Goal: Task Accomplishment & Management: Complete application form

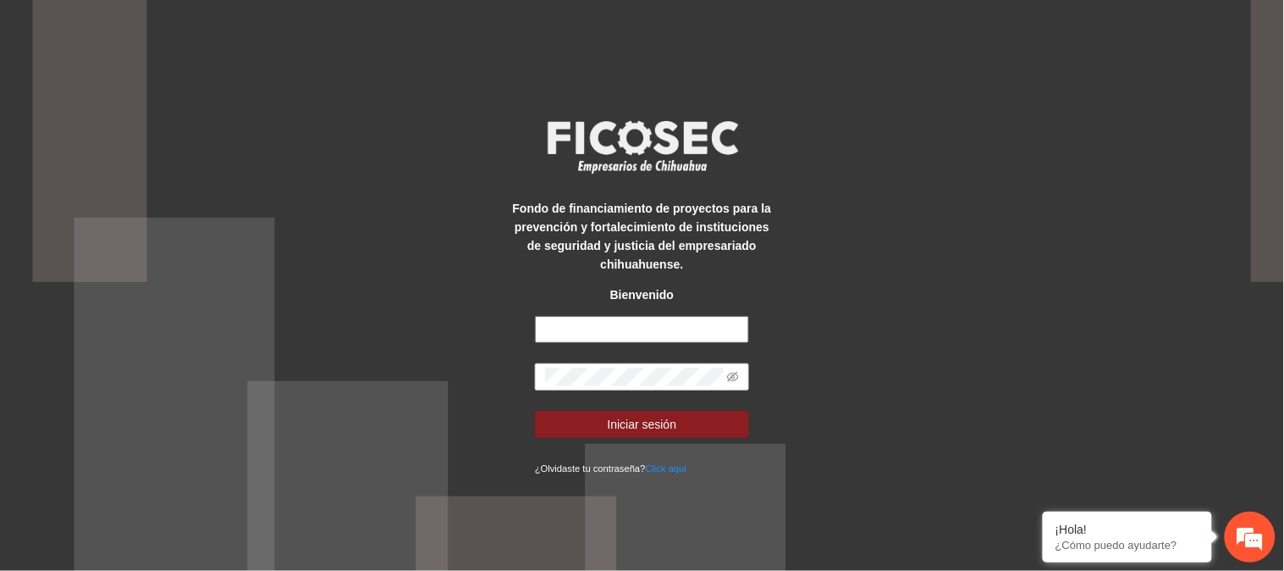
click at [599, 328] on input "text" at bounding box center [642, 329] width 214 height 27
type input "**********"
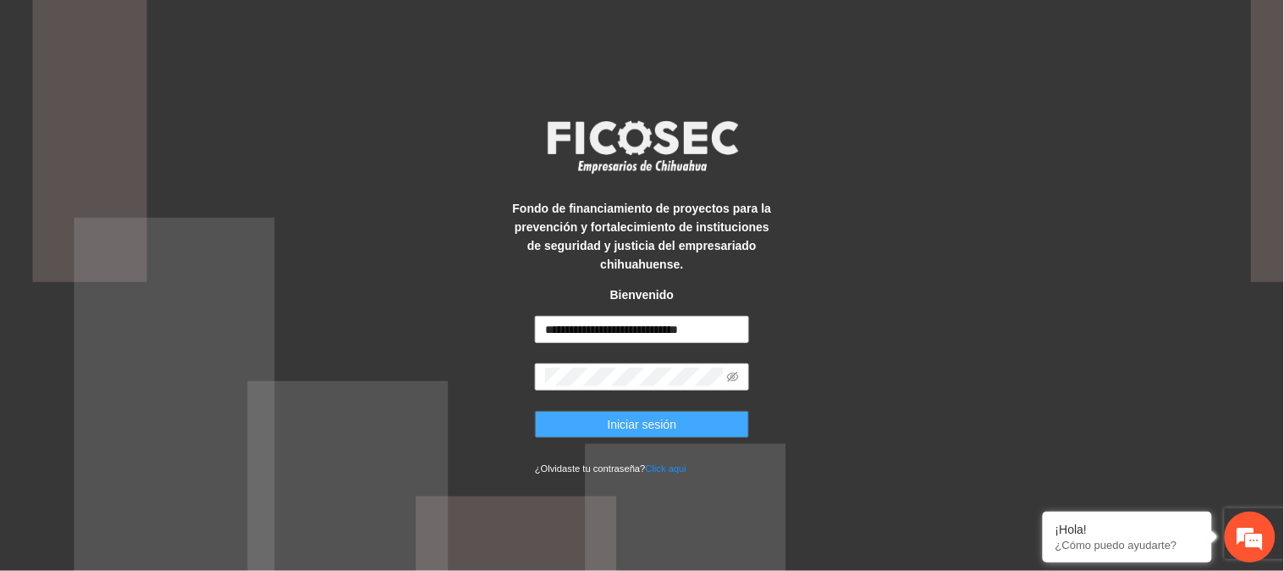
click at [647, 426] on span "Iniciar sesión" at bounding box center [642, 424] width 69 height 19
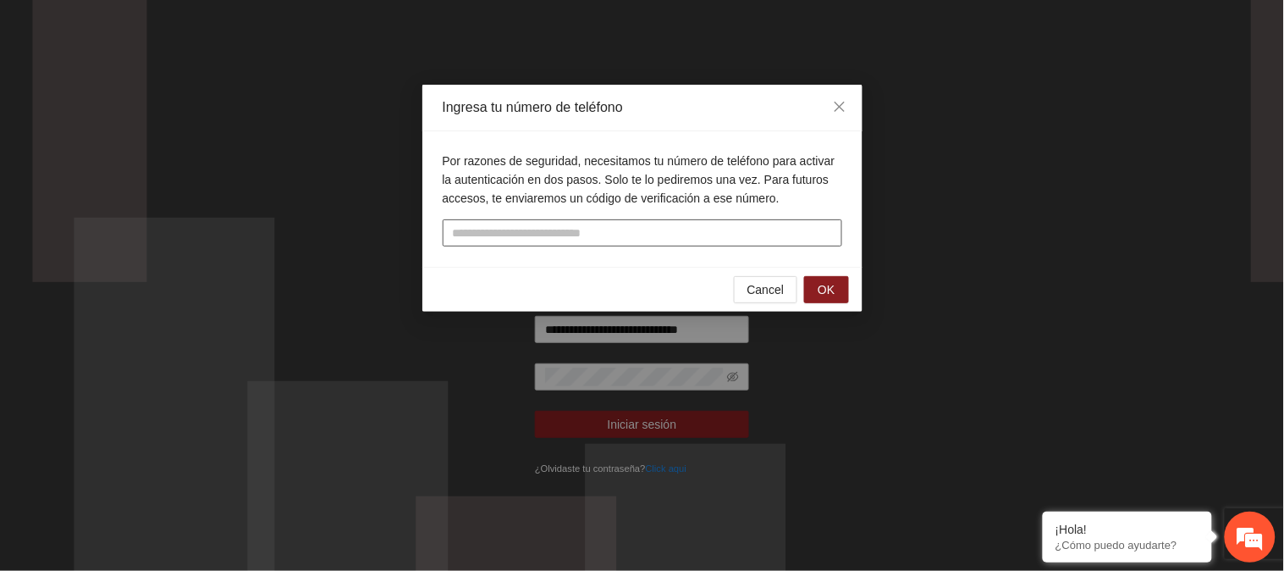
click at [533, 230] on input "tel" at bounding box center [643, 232] width 400 height 27
type input "**********"
click at [816, 291] on button "OK" at bounding box center [826, 289] width 44 height 27
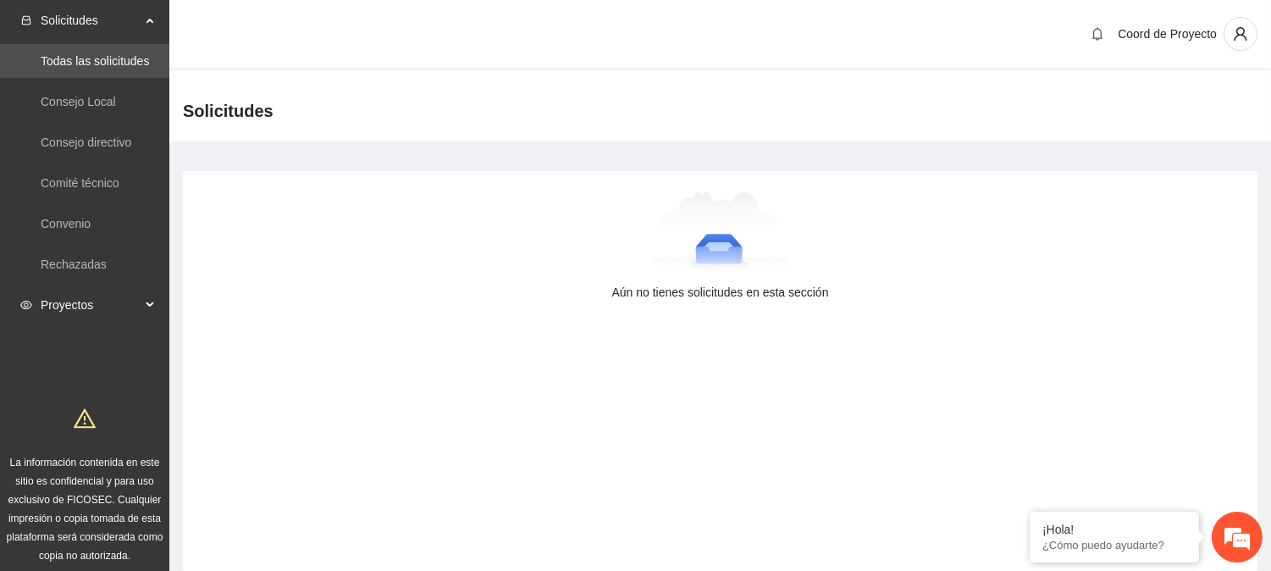
click at [74, 305] on span "Proyectos" at bounding box center [91, 305] width 100 height 34
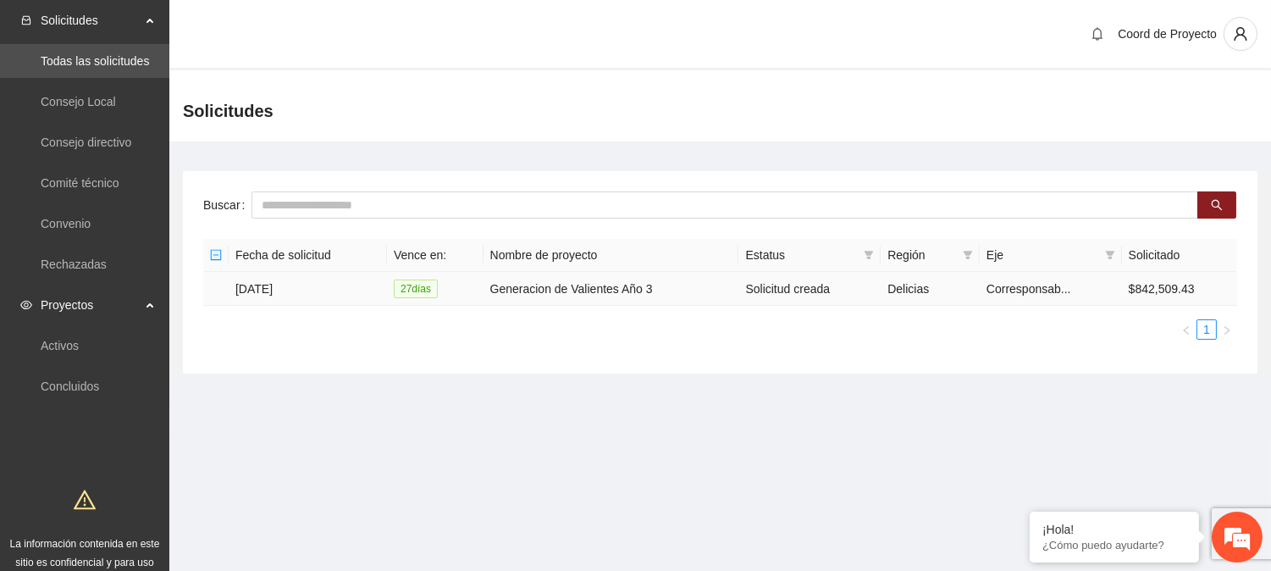
click at [277, 284] on td "[DATE]" at bounding box center [308, 289] width 158 height 34
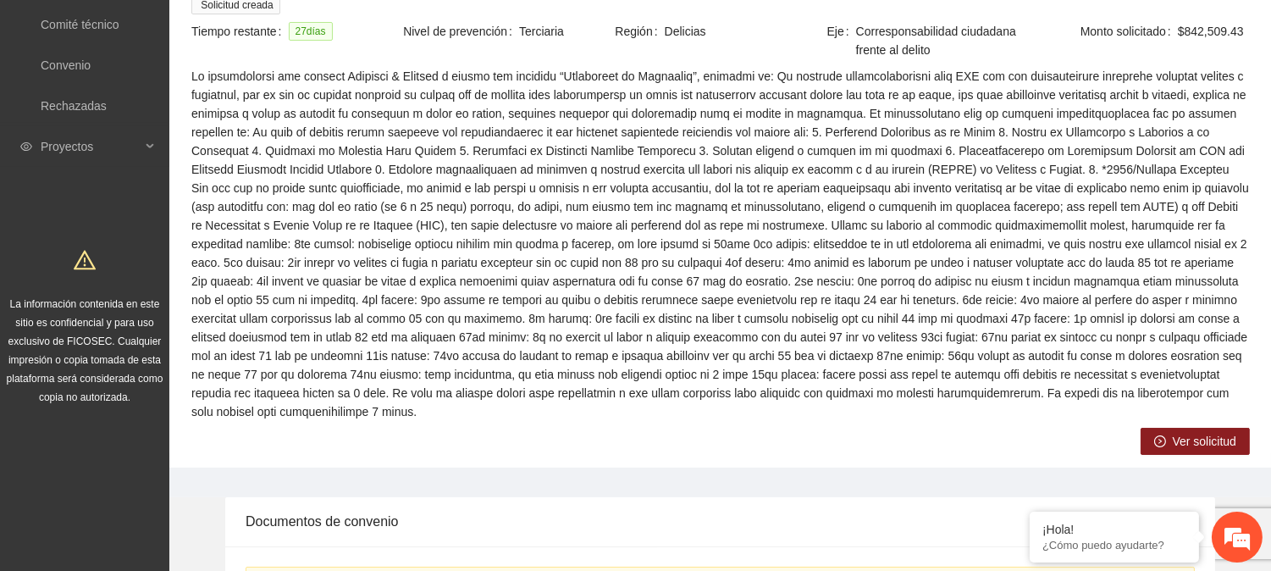
scroll to position [161, 0]
click at [1203, 439] on span "Ver solicitud" at bounding box center [1205, 438] width 64 height 19
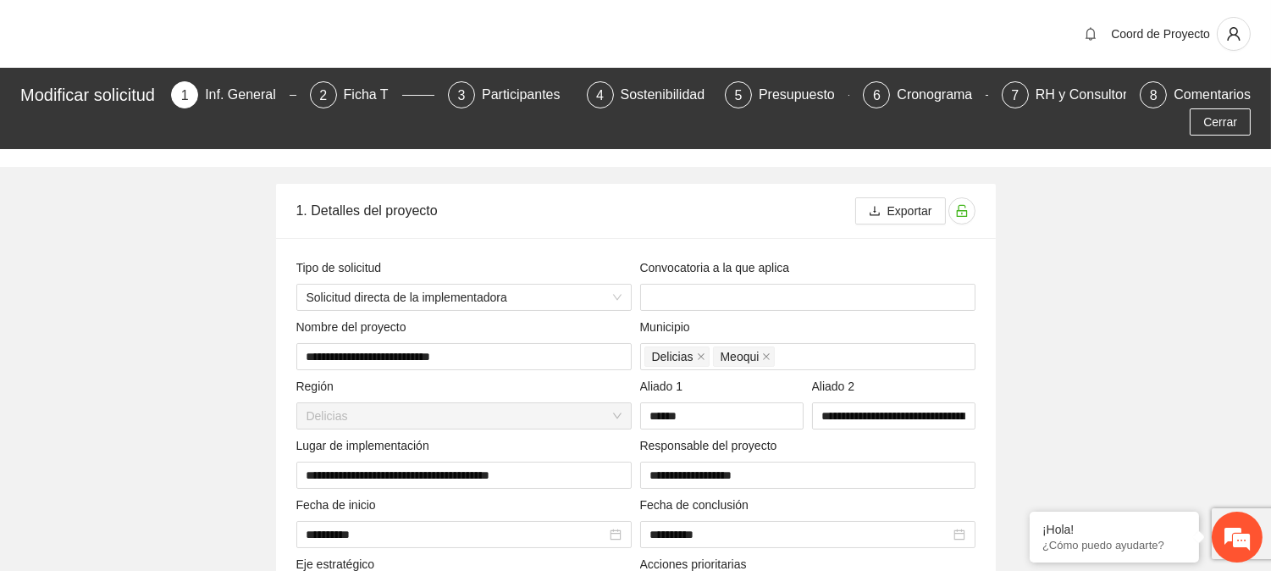
type input "**********"
click at [765, 88] on div "Presupuesto" at bounding box center [804, 94] width 90 height 27
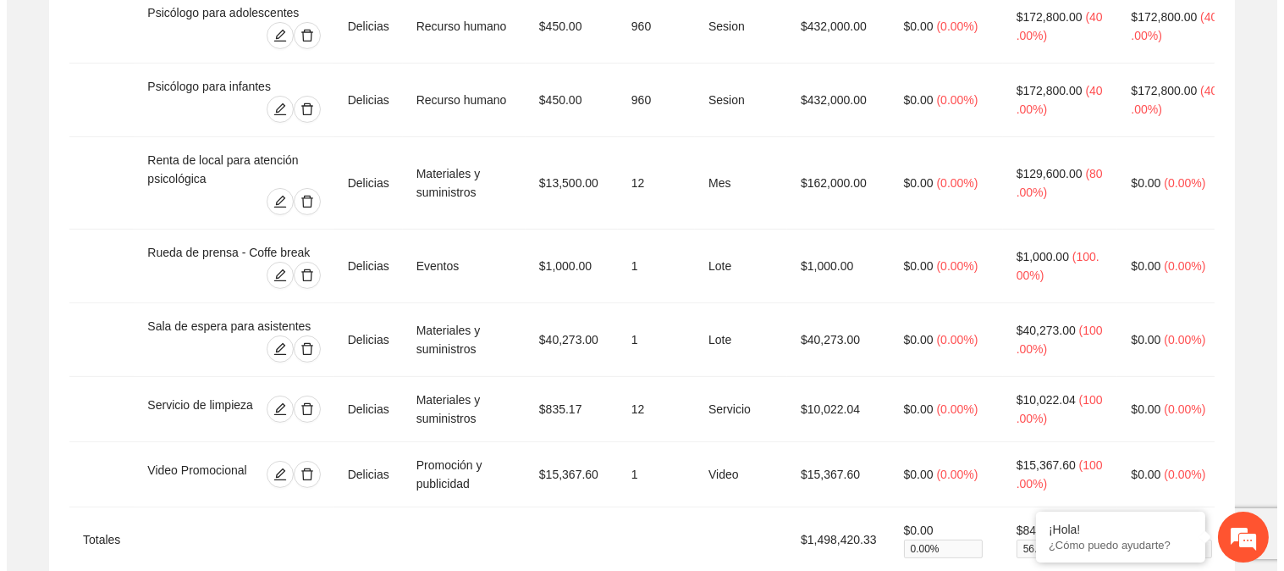
scroll to position [1277, 0]
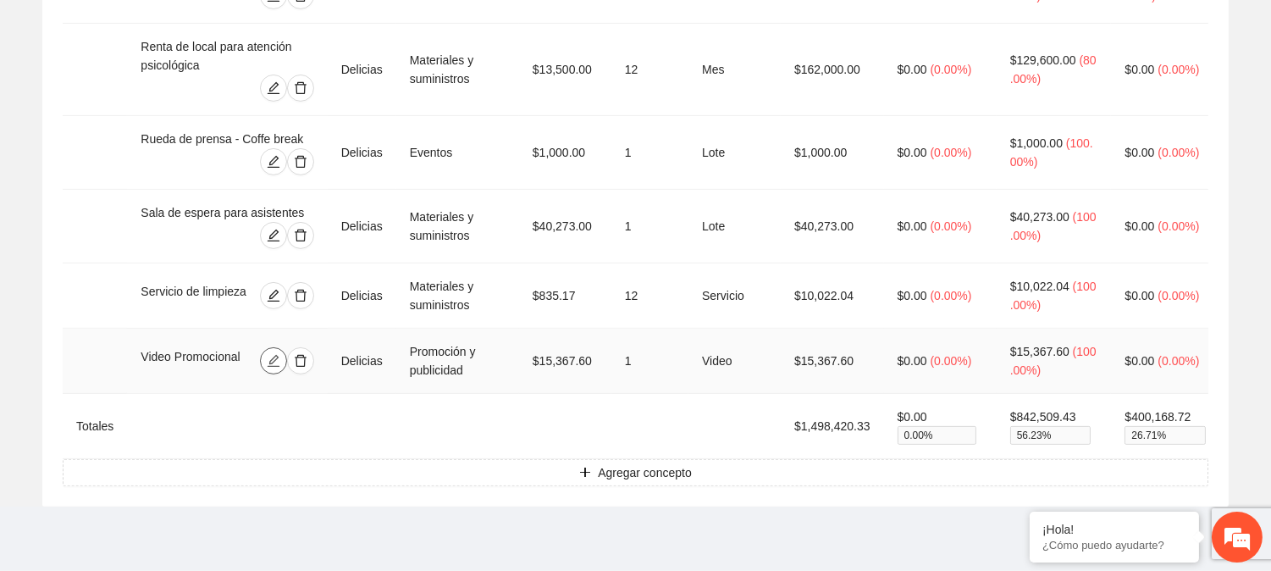
click at [274, 354] on icon "edit" at bounding box center [274, 361] width 14 height 14
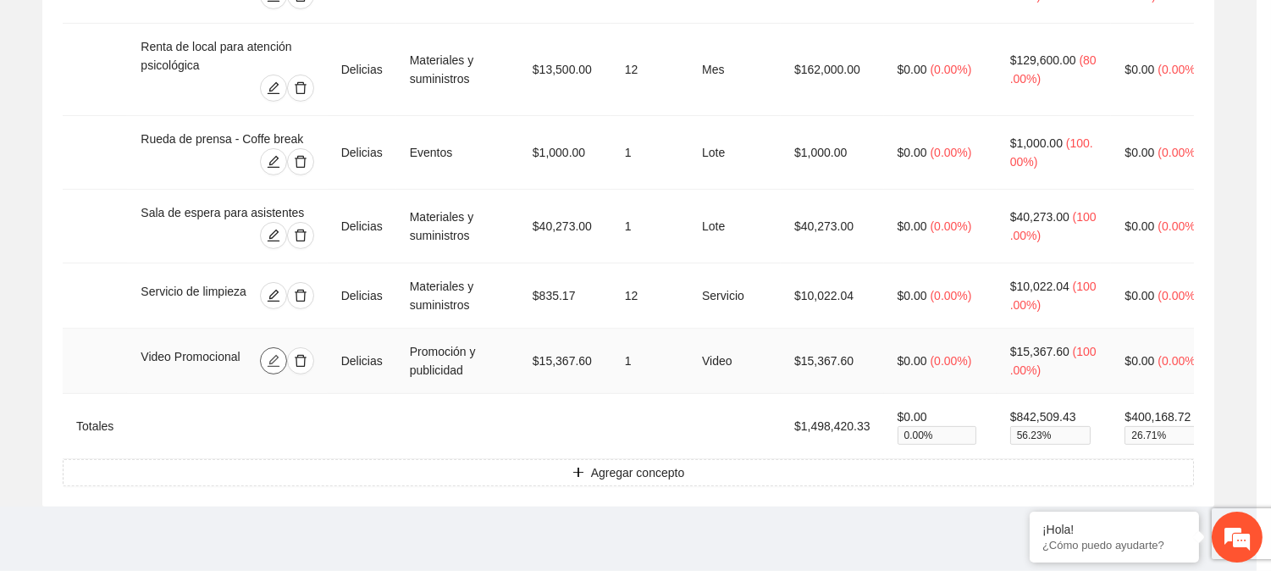
type input "*"
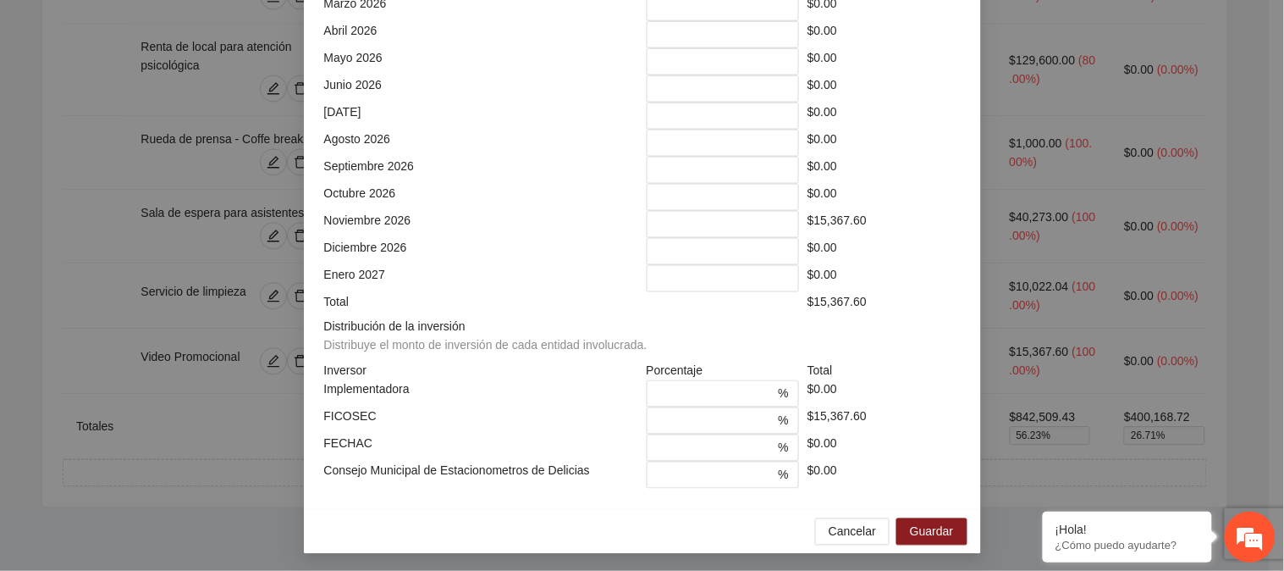
scroll to position [509, 0]
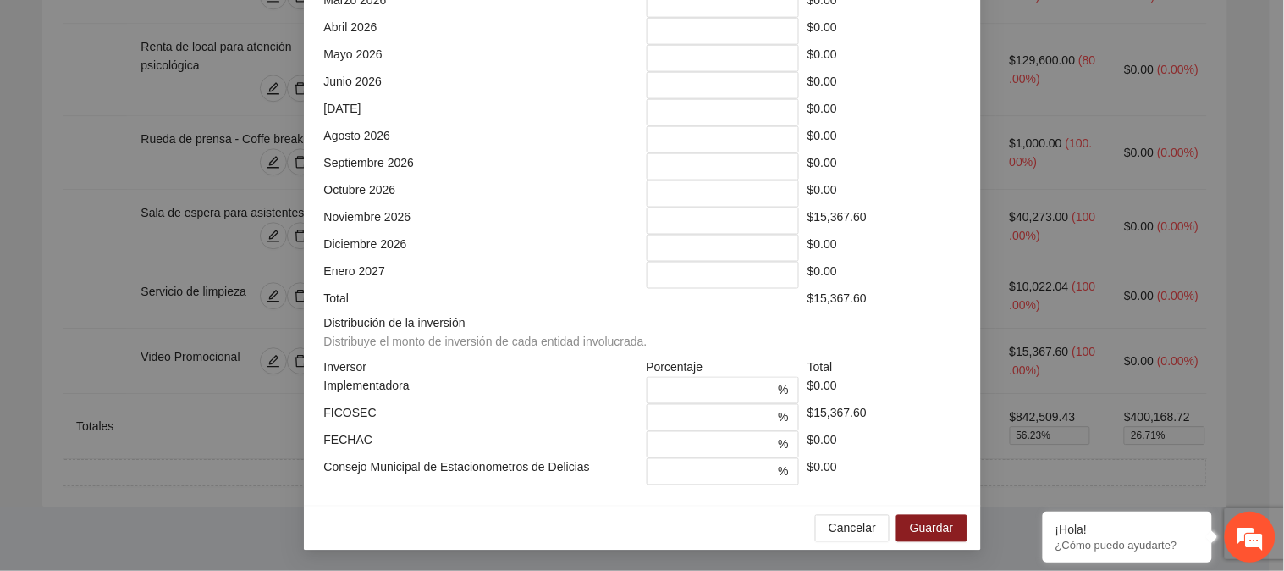
click at [633, 425] on div "FICOSEC *** % $15,367.60" at bounding box center [642, 417] width 645 height 27
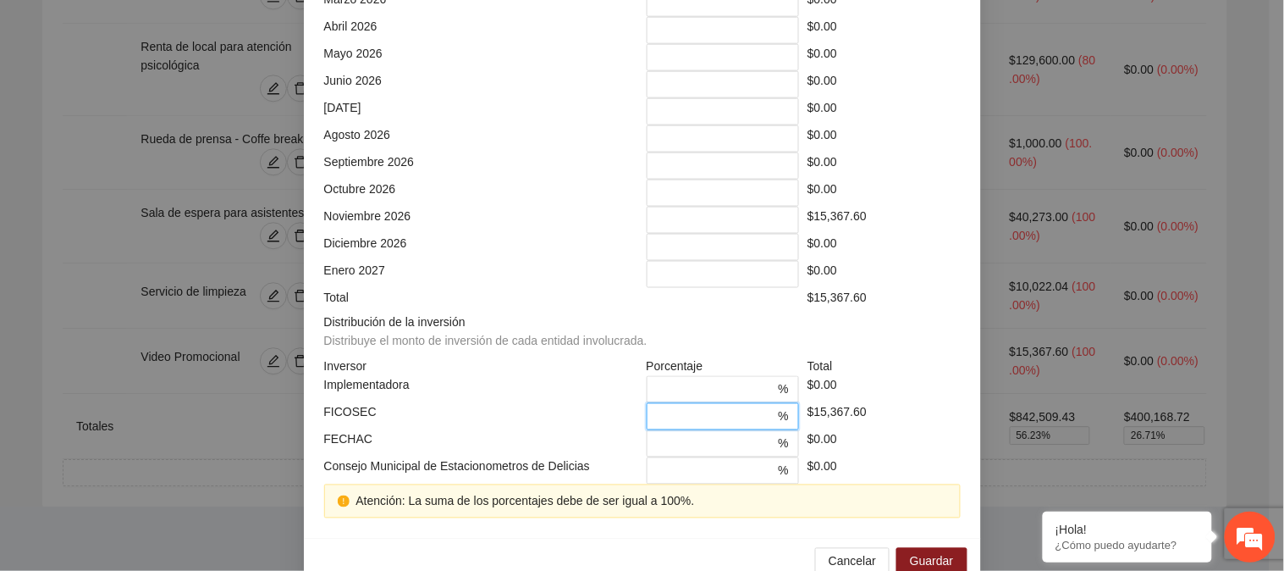
drag, startPoint x: 674, startPoint y: 419, endPoint x: 640, endPoint y: 421, distance: 33.9
click at [647, 421] on span "*** %" at bounding box center [723, 416] width 153 height 27
drag, startPoint x: 666, startPoint y: 420, endPoint x: 627, endPoint y: 423, distance: 38.3
click at [627, 423] on div "FICOSEC *** % $15,367.60" at bounding box center [642, 416] width 645 height 27
type input "***"
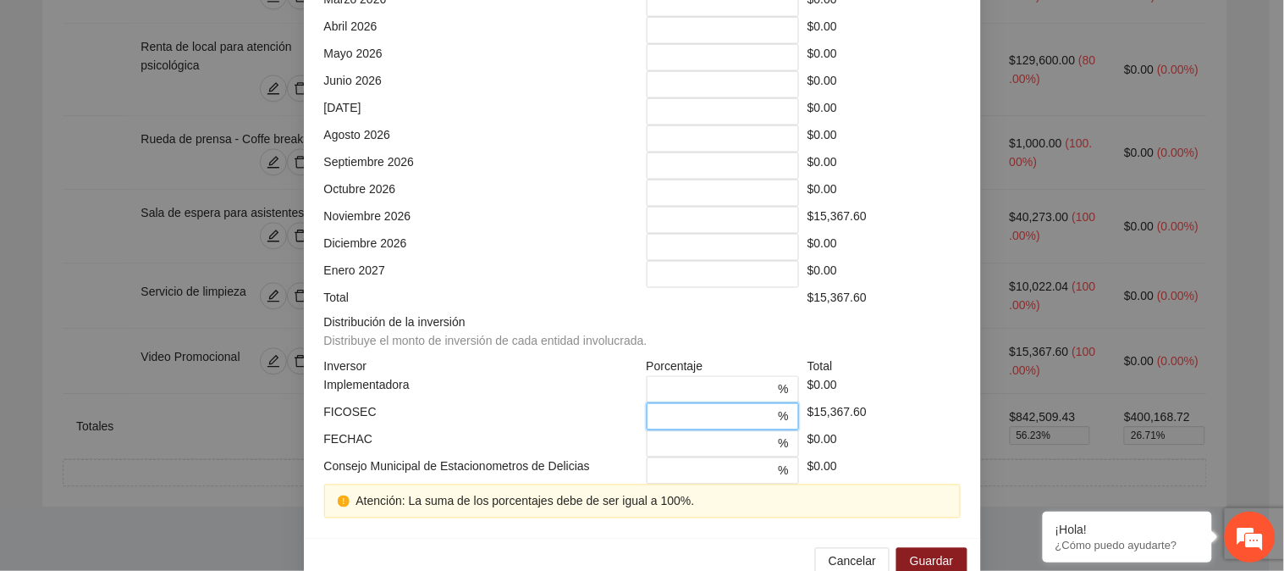
click at [884, 400] on div "$0.00" at bounding box center [885, 389] width 162 height 27
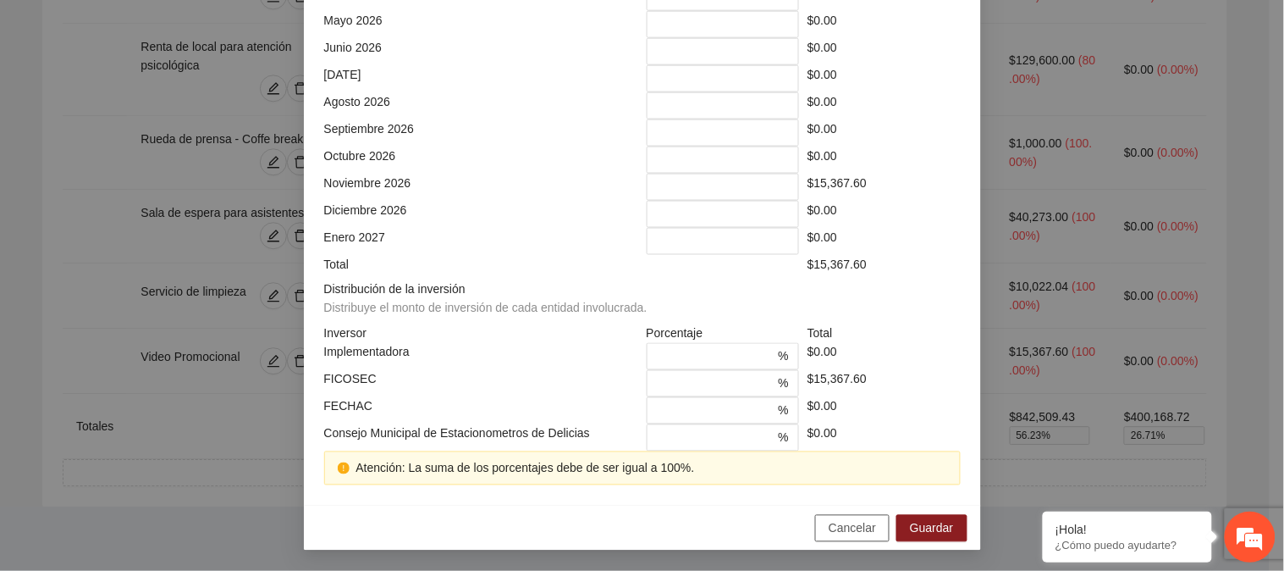
click at [860, 528] on span "Cancelar" at bounding box center [852, 528] width 47 height 19
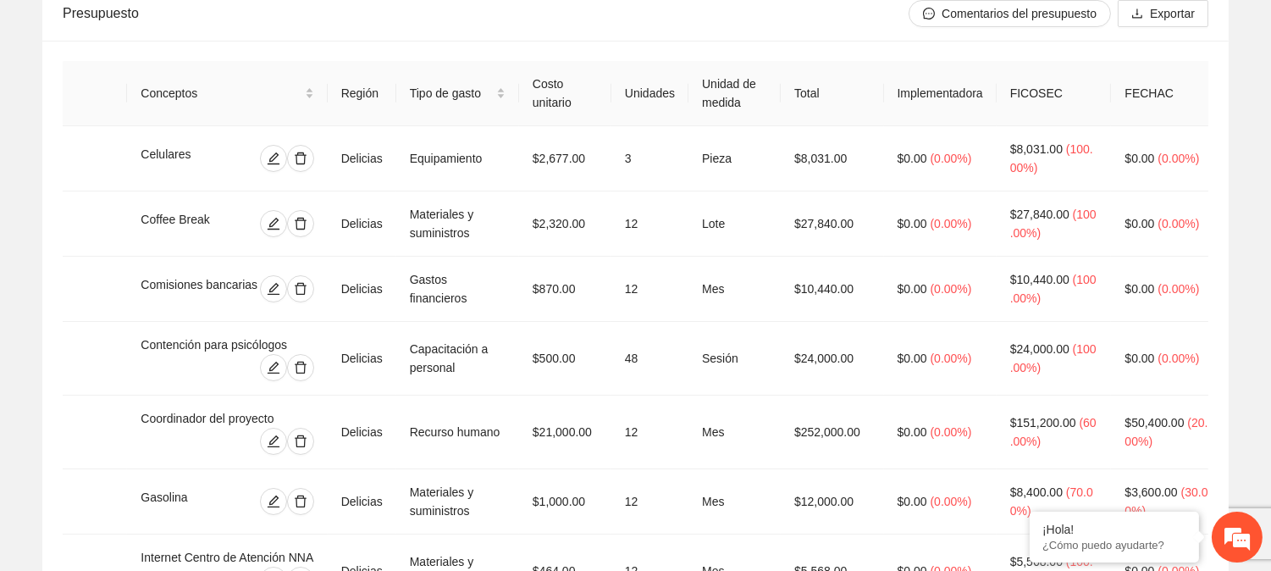
scroll to position [0, 0]
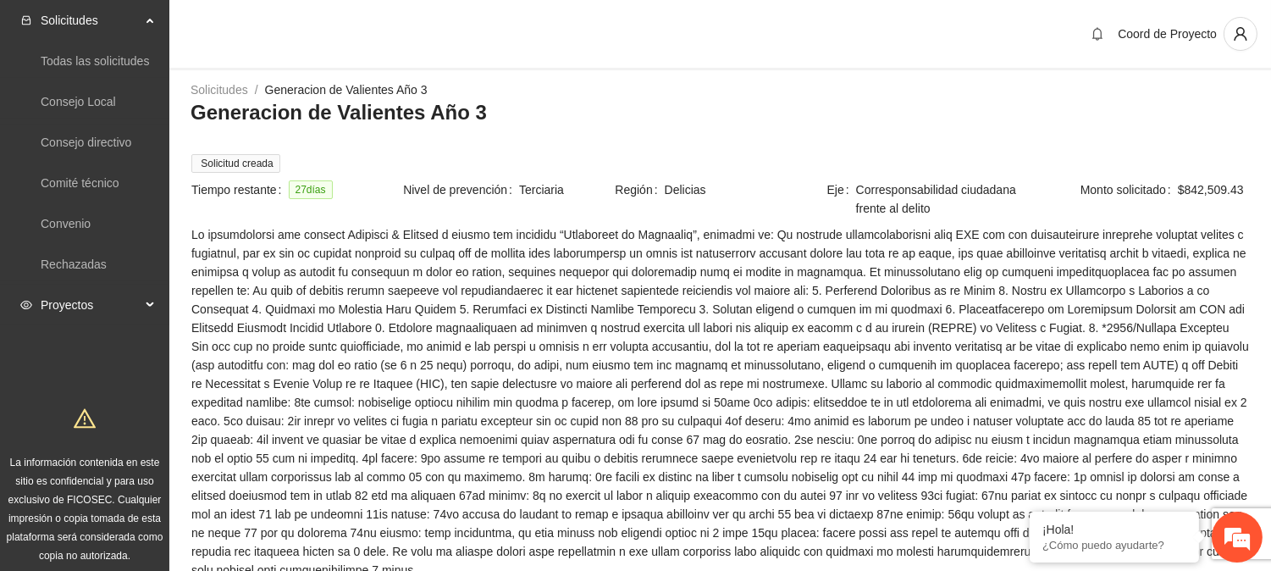
click at [110, 313] on span "Proyectos" at bounding box center [91, 305] width 100 height 34
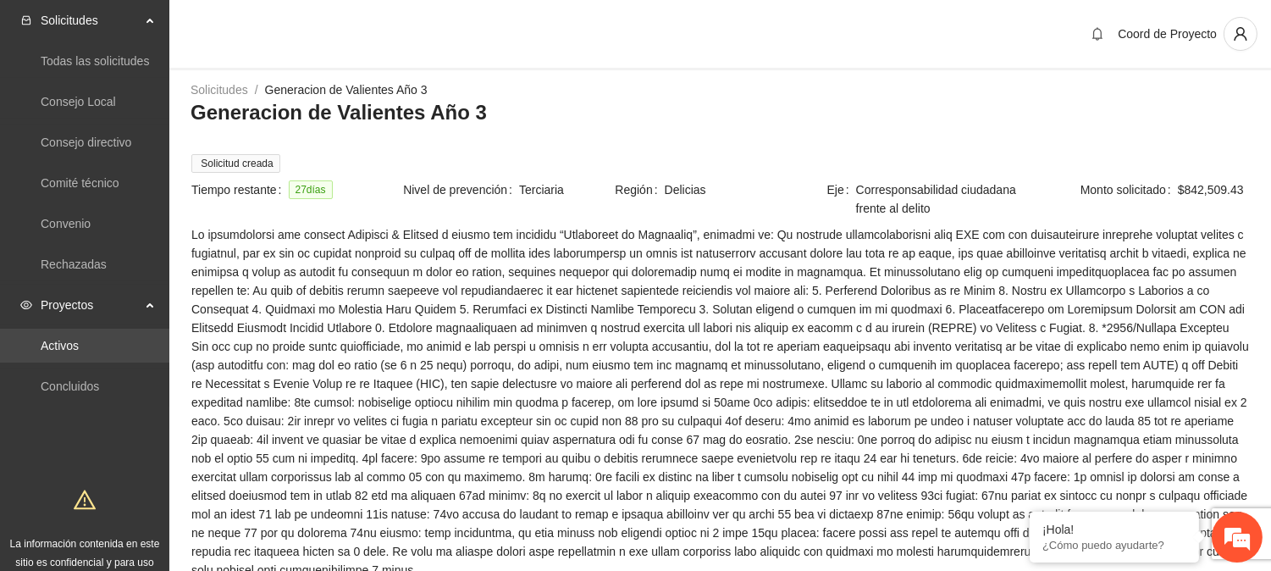
click at [79, 347] on link "Activos" at bounding box center [60, 346] width 38 height 14
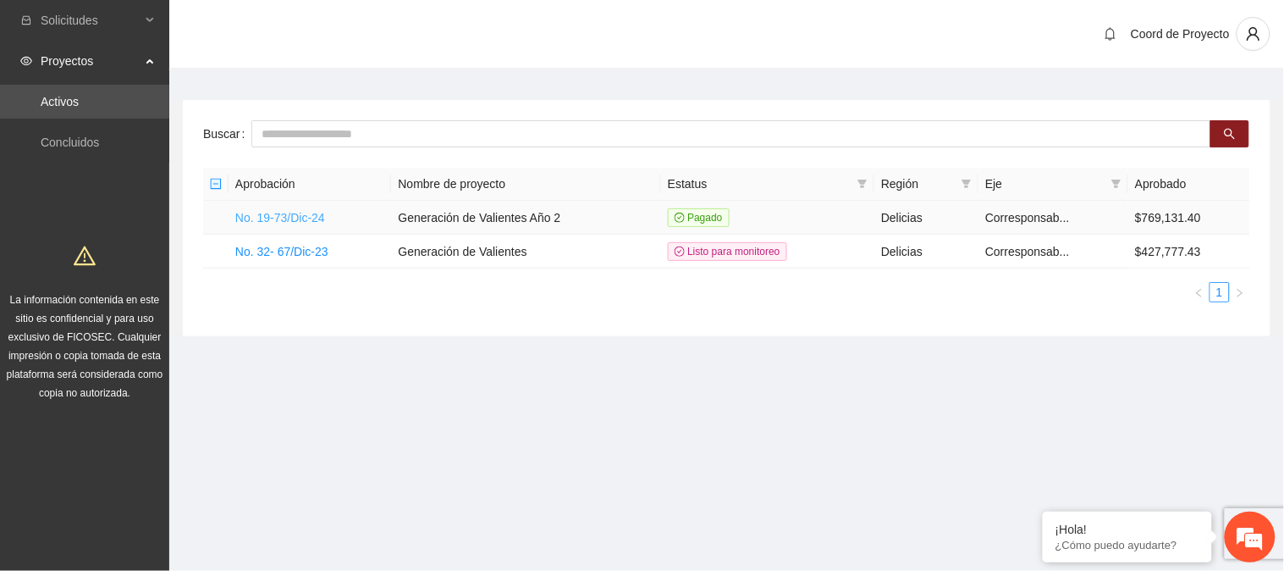
click at [301, 218] on link "No. 19-73/Dic-24" at bounding box center [280, 218] width 90 height 14
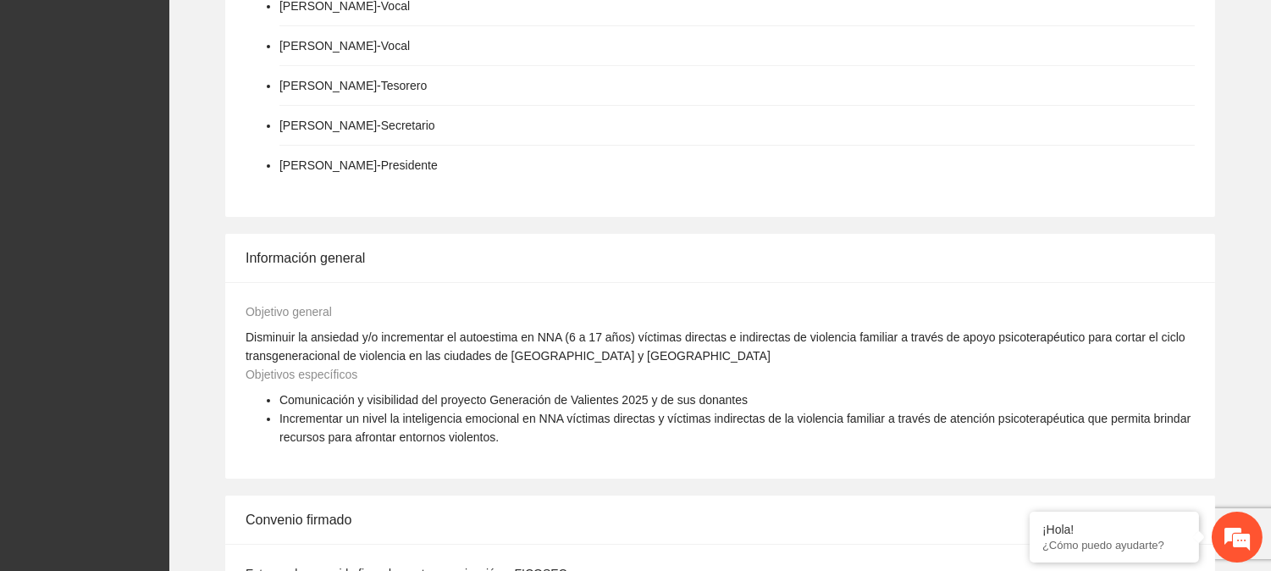
scroll to position [870, 0]
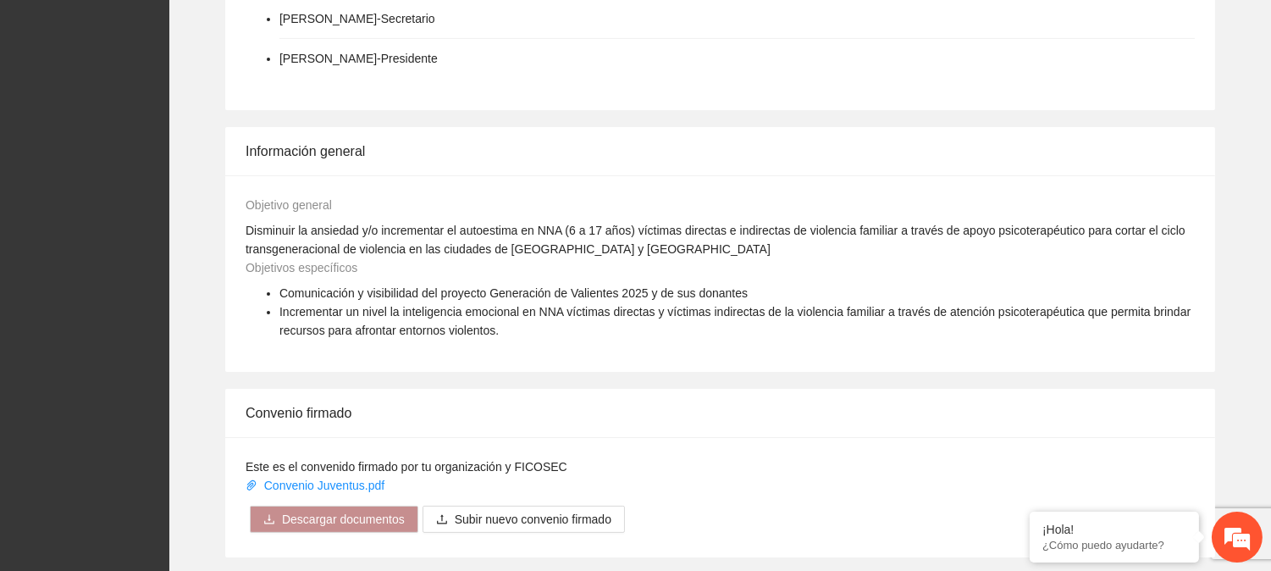
drag, startPoint x: 1265, startPoint y: 400, endPoint x: 1270, endPoint y: 426, distance: 26.7
click at [1270, 426] on div "Gobernanza de la implementadora Nashla [PERSON_NAME] [PERSON_NAME] - Vocal [PER…" at bounding box center [720, 440] width 1102 height 1339
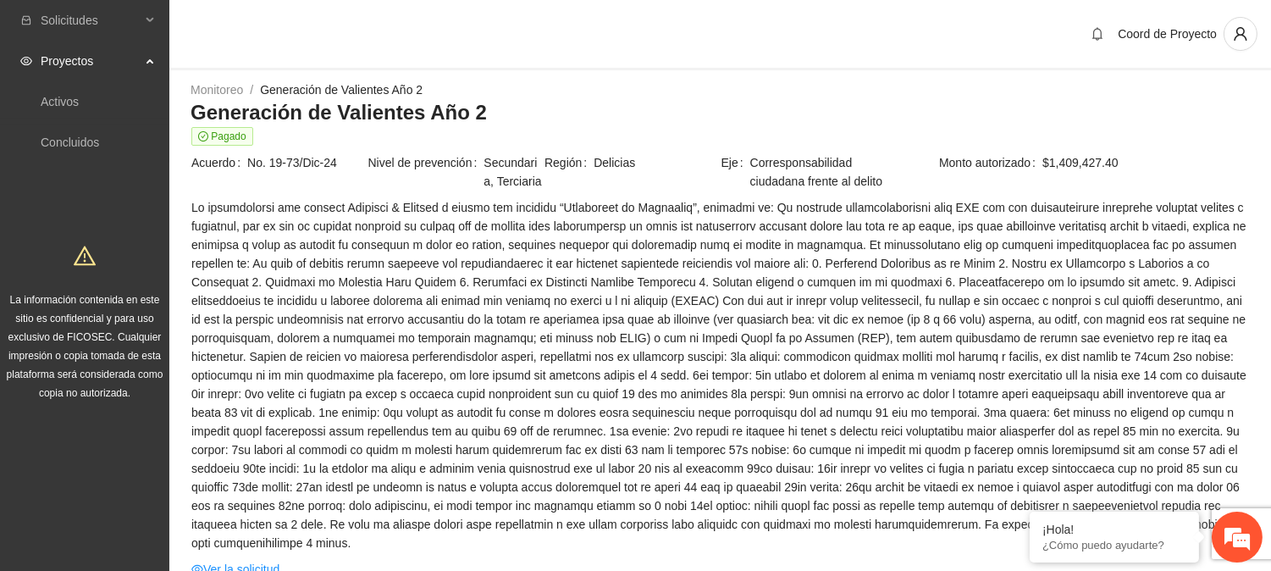
scroll to position [182, 0]
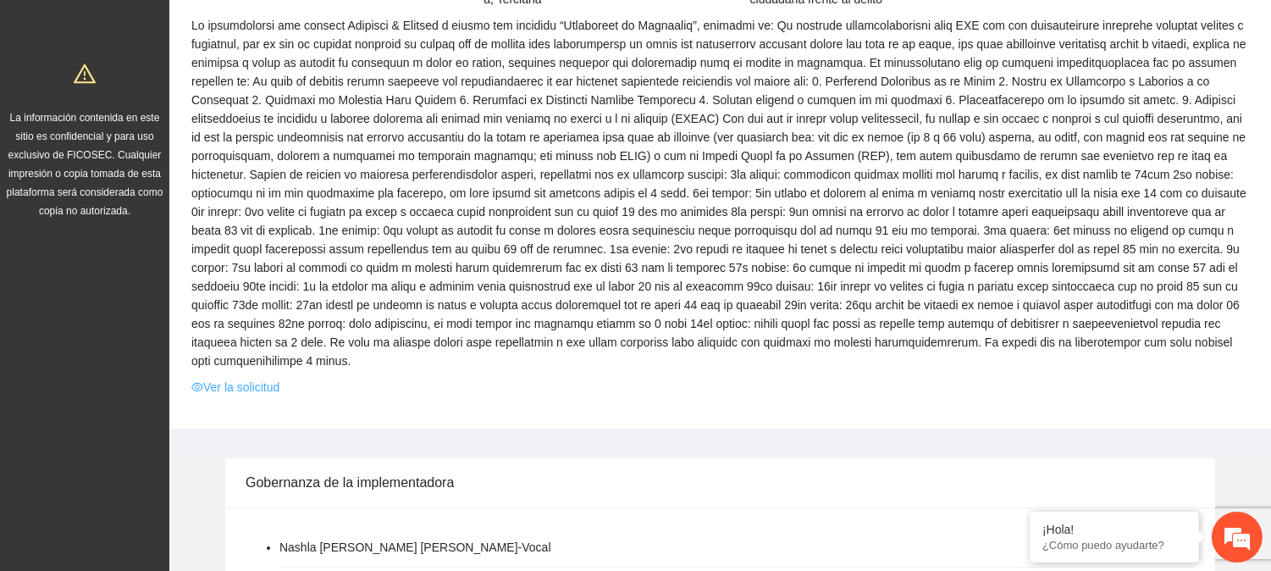
click at [218, 384] on link "Ver la solicitud" at bounding box center [235, 387] width 88 height 19
click at [240, 382] on link "Ver la solicitud" at bounding box center [235, 387] width 88 height 19
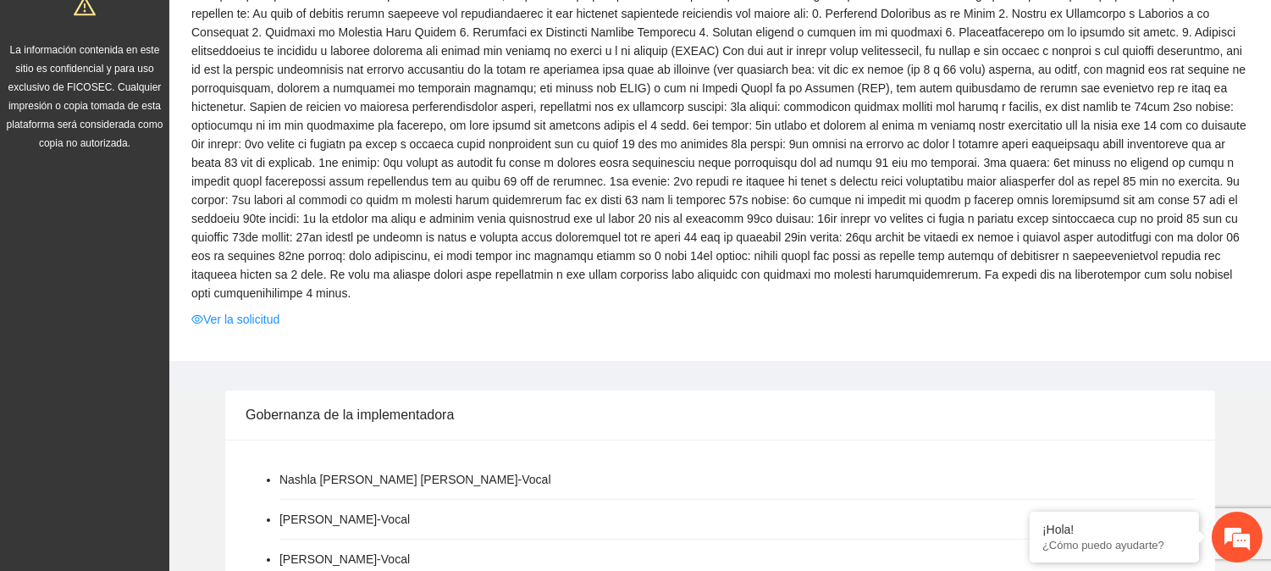
scroll to position [261, 0]
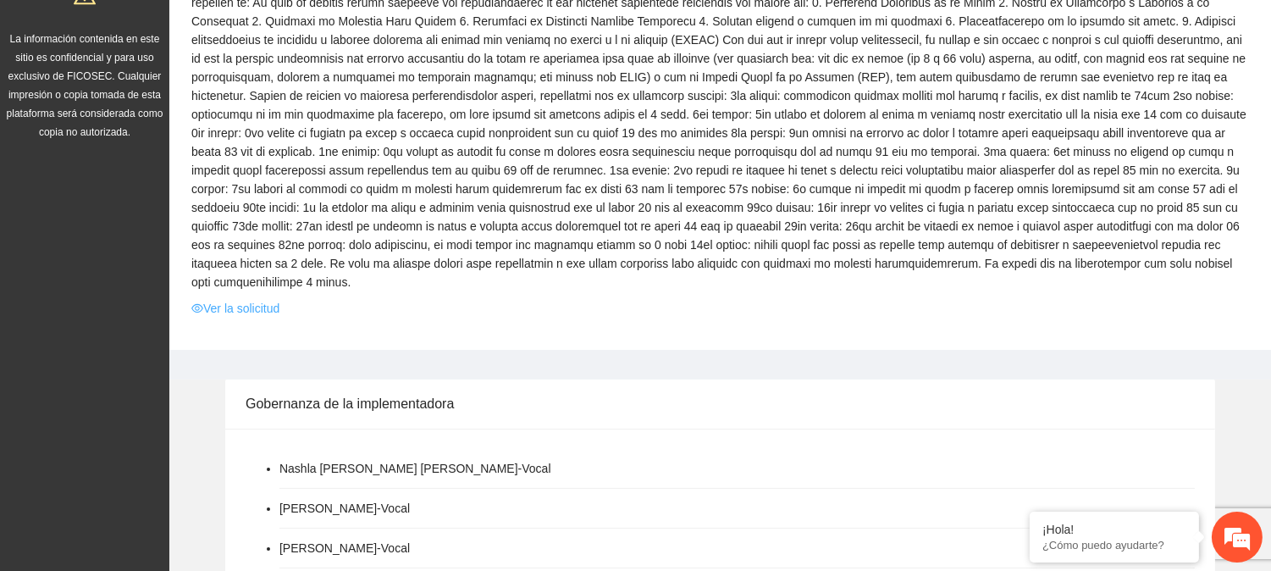
click at [246, 307] on link "Ver la solicitud" at bounding box center [235, 308] width 88 height 19
click at [251, 301] on link "Ver la solicitud" at bounding box center [235, 308] width 88 height 19
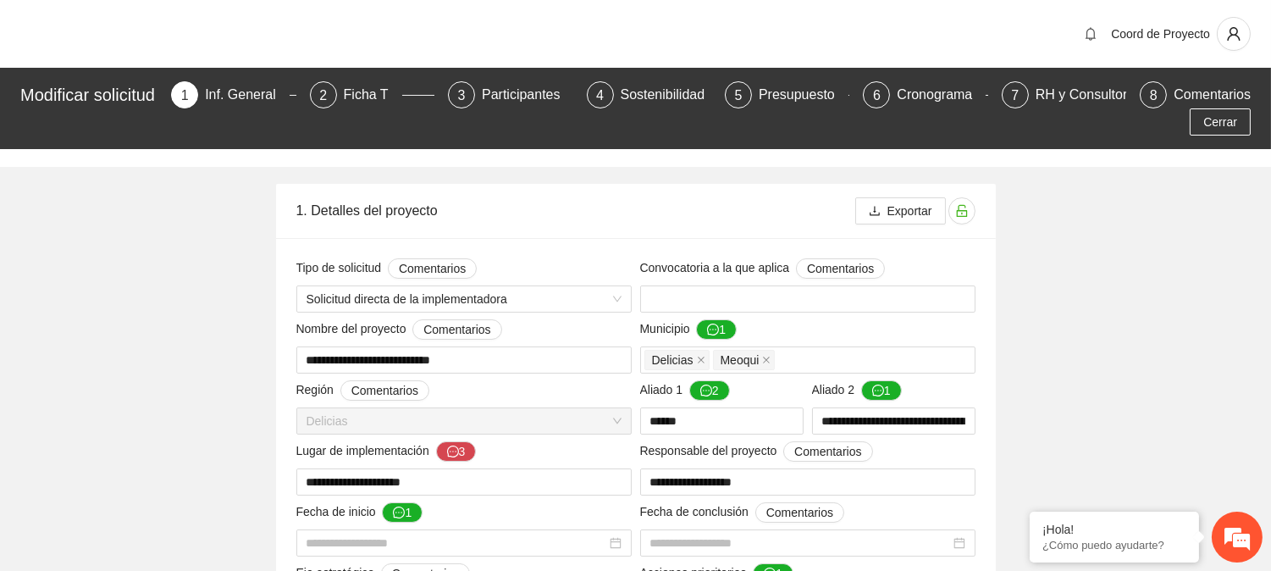
type input "**********"
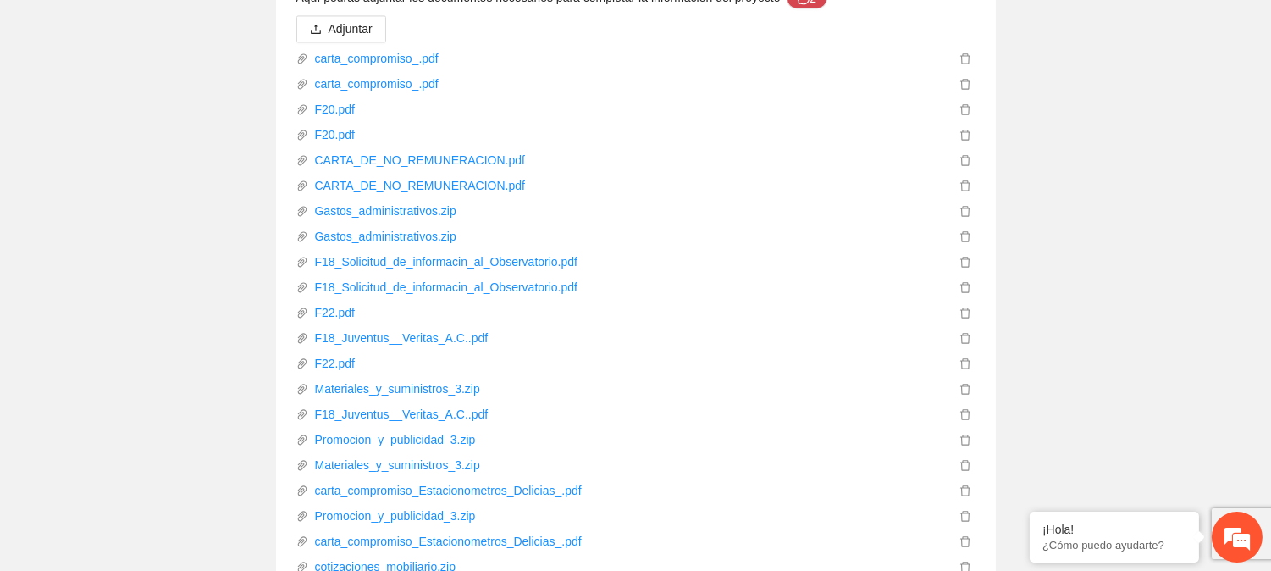
scroll to position [6494, 0]
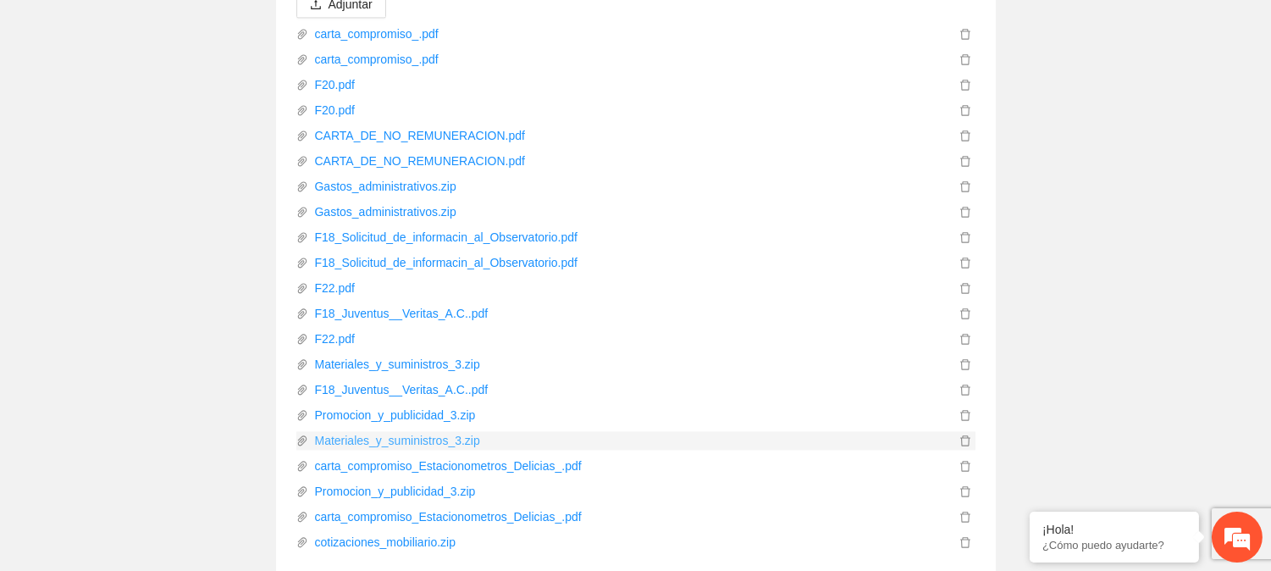
click at [404, 431] on link "Materiales_y_suministros_3.zip" at bounding box center [631, 440] width 647 height 19
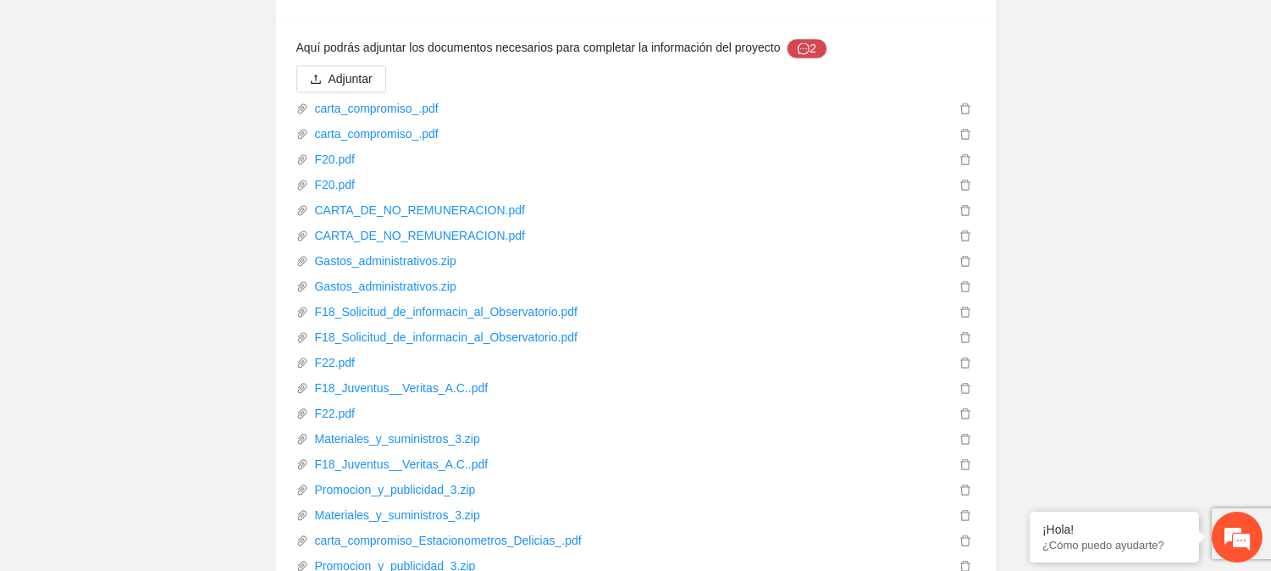
scroll to position [6357, 0]
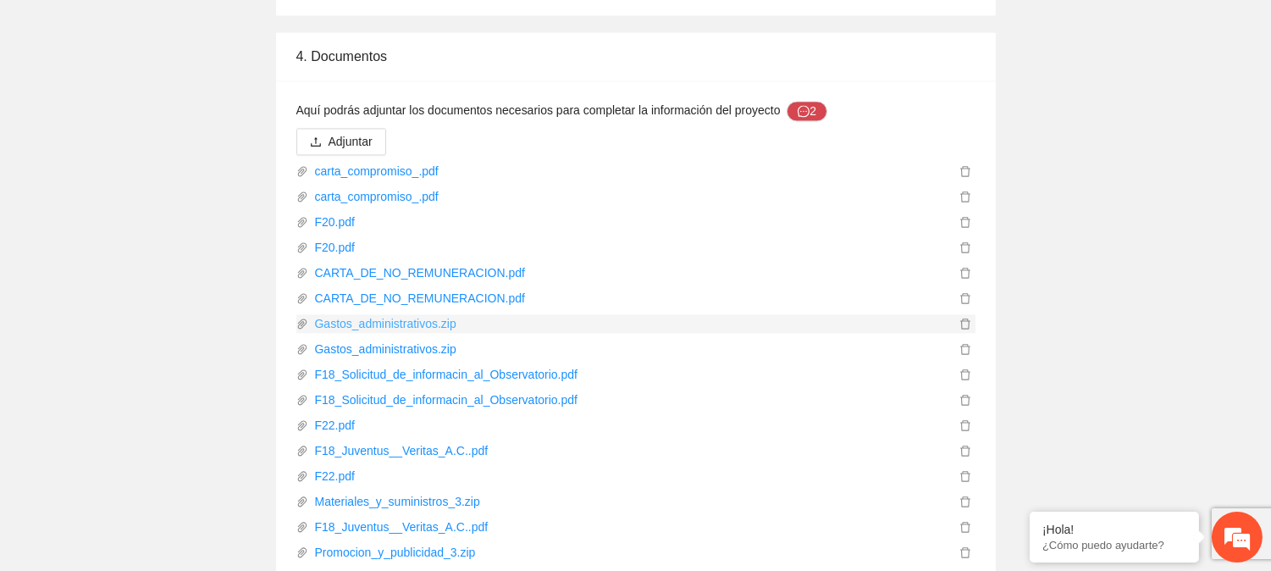
click at [377, 314] on link "Gastos_administrativos.zip" at bounding box center [631, 323] width 647 height 19
